Goal: Task Accomplishment & Management: Use online tool/utility

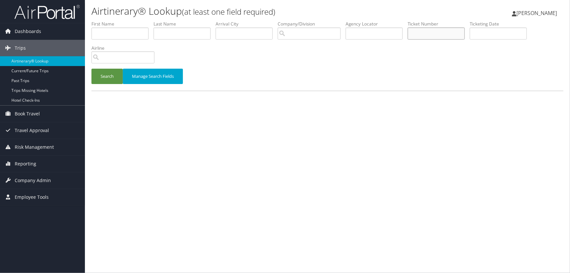
drag, startPoint x: 432, startPoint y: 34, endPoint x: 441, endPoint y: 37, distance: 9.7
click at [433, 36] on input "text" at bounding box center [436, 33] width 57 height 12
paste input "8900897443104"
type input "8900897443104"
drag, startPoint x: 107, startPoint y: 72, endPoint x: 160, endPoint y: 86, distance: 54.7
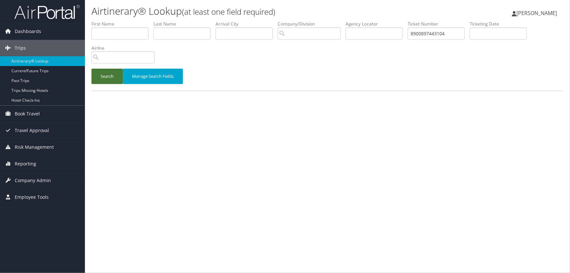
click at [107, 73] on button "Search" at bounding box center [106, 76] width 31 height 15
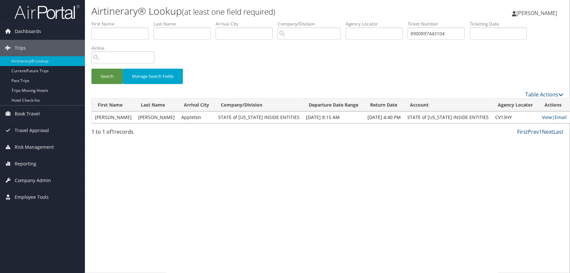
click at [555, 119] on link "Email" at bounding box center [561, 117] width 12 height 6
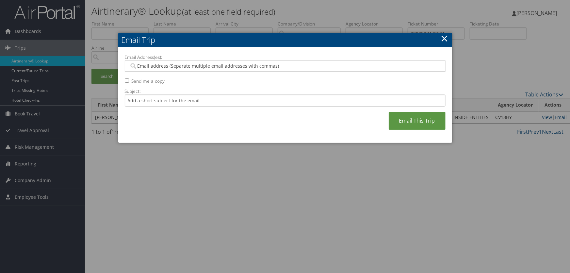
click at [171, 68] on input "Email Address(es):" at bounding box center [285, 66] width 312 height 7
type input "lfry"
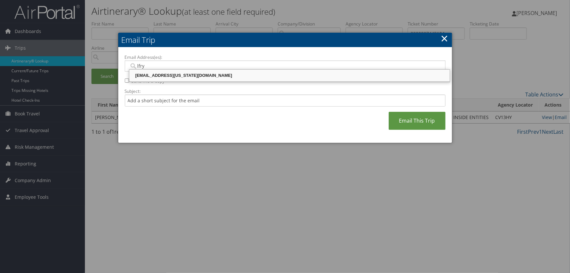
click at [169, 76] on div "[EMAIL_ADDRESS][US_STATE][DOMAIN_NAME]" at bounding box center [289, 75] width 318 height 7
type input "[EMAIL_ADDRESS][US_STATE][DOMAIN_NAME]"
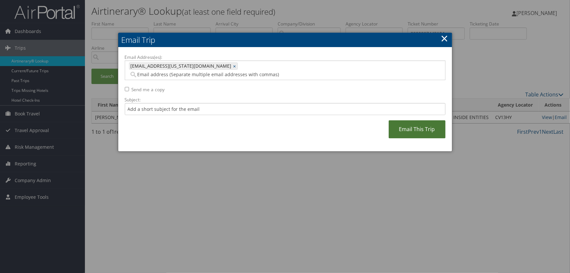
click at [421, 120] on link "Email This Trip" at bounding box center [417, 129] width 57 height 18
